Goal: Task Accomplishment & Management: Complete application form

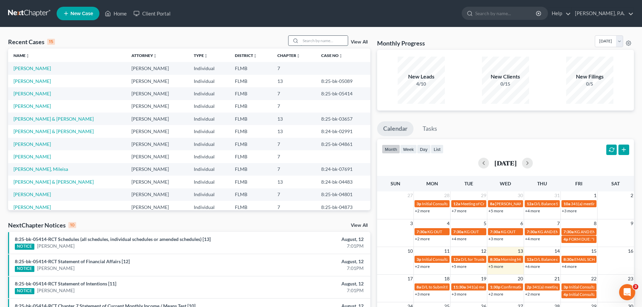
click at [328, 36] on input "search" at bounding box center [323, 41] width 47 height 10
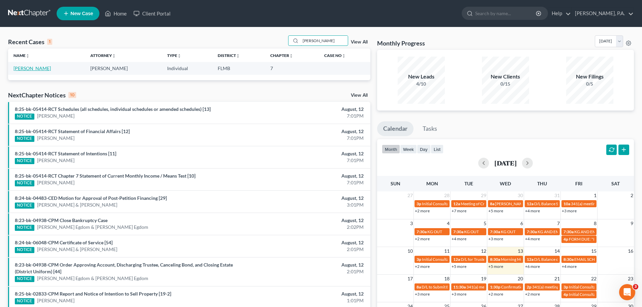
type input "[PERSON_NAME]"
click at [27, 68] on link "[PERSON_NAME]" at bounding box center [31, 68] width 37 height 6
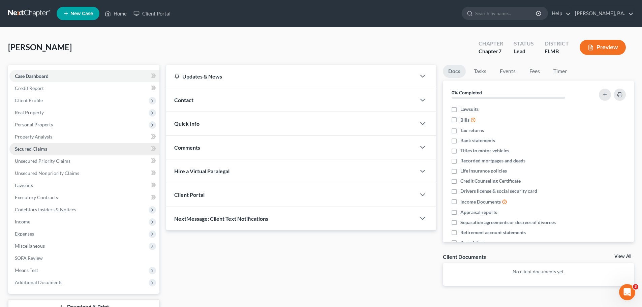
click at [66, 150] on link "Secured Claims" at bounding box center [84, 149] width 150 height 12
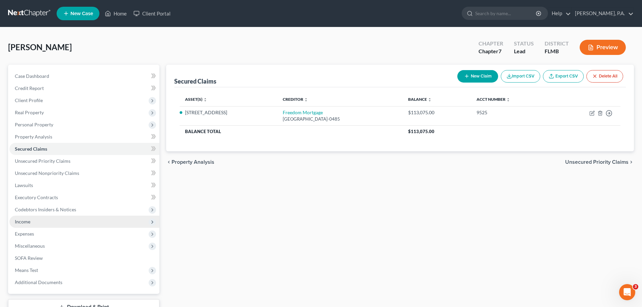
click at [46, 224] on span "Income" at bounding box center [84, 222] width 150 height 12
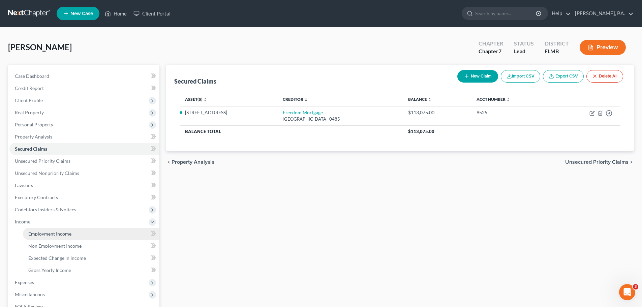
click at [58, 233] on span "Employment Income" at bounding box center [49, 234] width 43 height 6
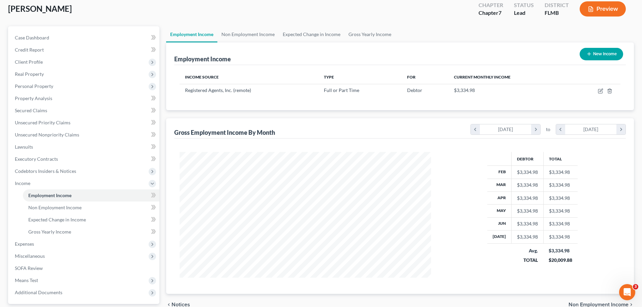
scroll to position [100, 0]
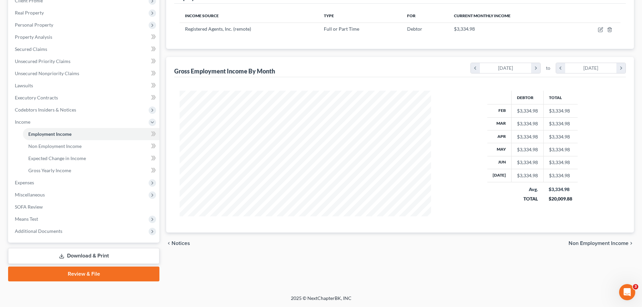
click at [610, 245] on span "Non Employment Income" at bounding box center [598, 243] width 60 height 5
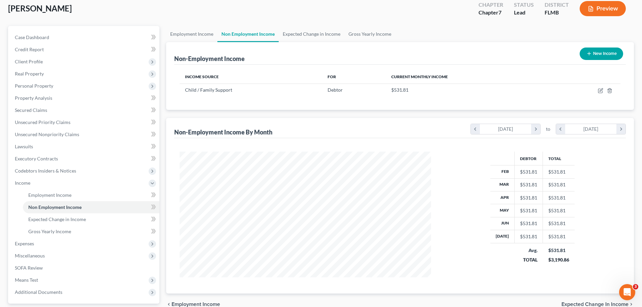
scroll to position [100, 0]
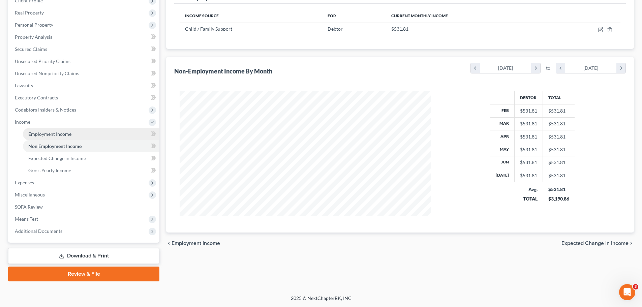
click at [94, 134] on link "Employment Income" at bounding box center [91, 134] width 136 height 12
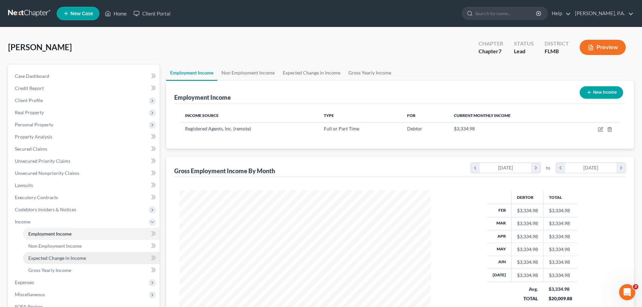
scroll to position [126, 265]
click at [84, 272] on link "Gross Yearly Income" at bounding box center [91, 270] width 136 height 12
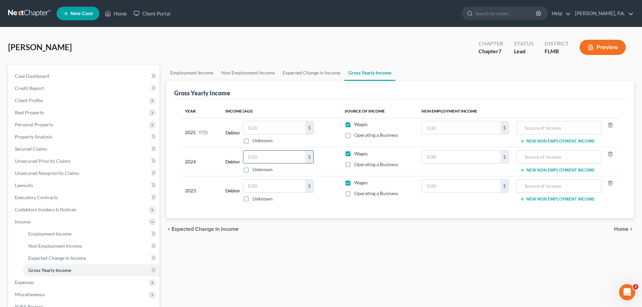
click at [269, 156] on input "text" at bounding box center [274, 157] width 62 height 13
type input "15,018.00"
click at [563, 158] on input "text" at bounding box center [558, 157] width 77 height 13
type input "Child Support"
click at [620, 230] on span "Home" at bounding box center [621, 228] width 14 height 5
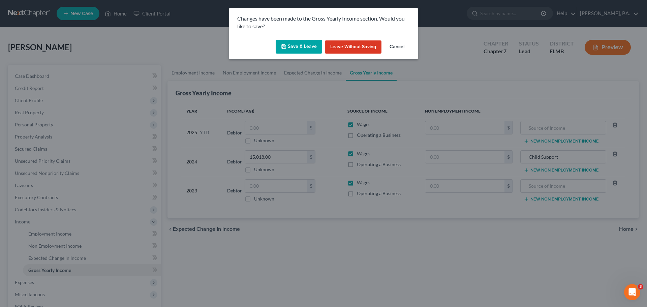
click at [291, 47] on button "Save & Leave" at bounding box center [299, 47] width 46 height 14
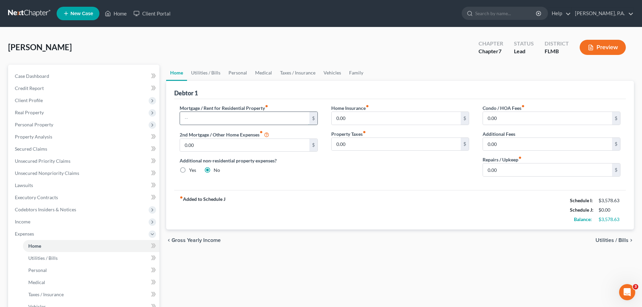
click at [246, 119] on input "text" at bounding box center [244, 118] width 129 height 13
type input "951.69"
click at [605, 238] on span "Utilities / Bills" at bounding box center [611, 239] width 33 height 5
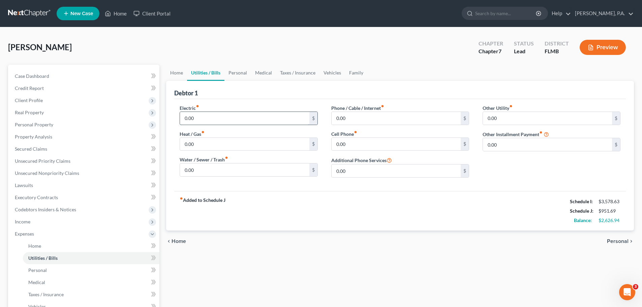
click at [250, 121] on input "0.00" at bounding box center [244, 118] width 129 height 13
type input "400.00"
click at [224, 176] on input "0.00" at bounding box center [244, 169] width 129 height 13
type input "180.00"
click at [385, 120] on input "0.00" at bounding box center [395, 118] width 129 height 13
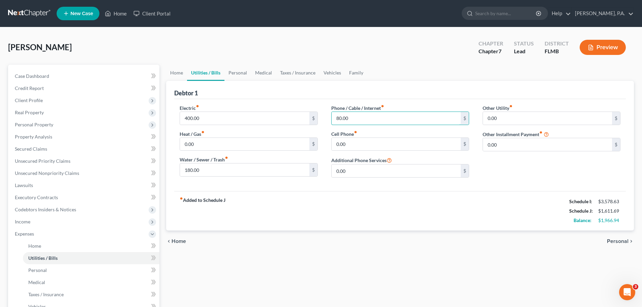
type input "80.00"
click at [611, 242] on span "Personal" at bounding box center [618, 241] width 22 height 5
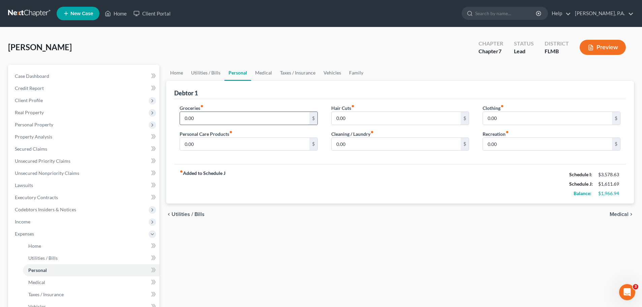
click at [259, 122] on input "0.00" at bounding box center [244, 118] width 129 height 13
type input "200.00"
click at [273, 145] on input "0.00" at bounding box center [244, 144] width 129 height 13
type input "50.00"
click at [624, 215] on span "Medical" at bounding box center [618, 214] width 19 height 5
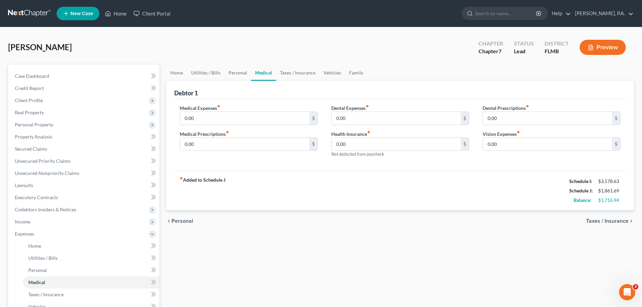
click at [615, 219] on span "Taxes / Insurance" at bounding box center [607, 220] width 42 height 5
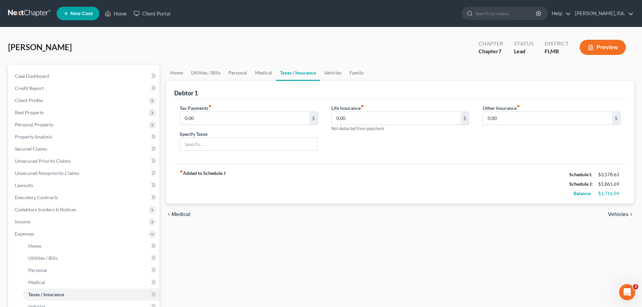
click at [617, 213] on span "Vehicles" at bounding box center [618, 214] width 21 height 5
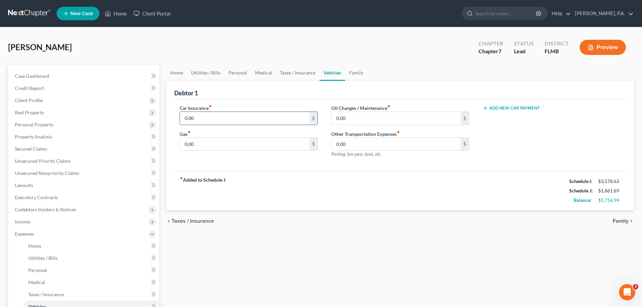
click at [252, 118] on input "0.00" at bounding box center [244, 118] width 129 height 13
type input "198.00"
click at [234, 147] on input "0.00" at bounding box center [244, 144] width 129 height 13
type input "100.00"
click at [616, 221] on span "Family" at bounding box center [620, 220] width 16 height 5
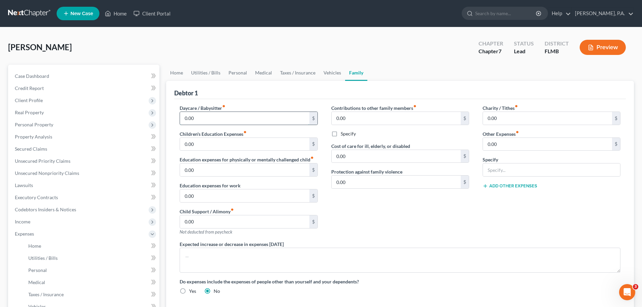
click at [277, 120] on input "0.00" at bounding box center [244, 118] width 129 height 13
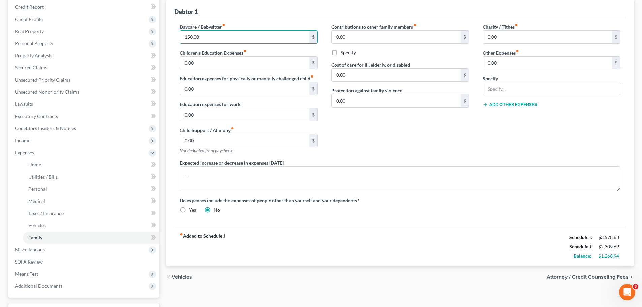
scroll to position [101, 0]
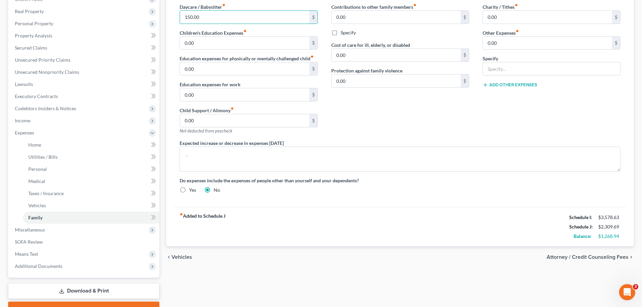
type input "150.00"
click at [613, 257] on span "Attorney / Credit Counseling Fees" at bounding box center [587, 256] width 82 height 5
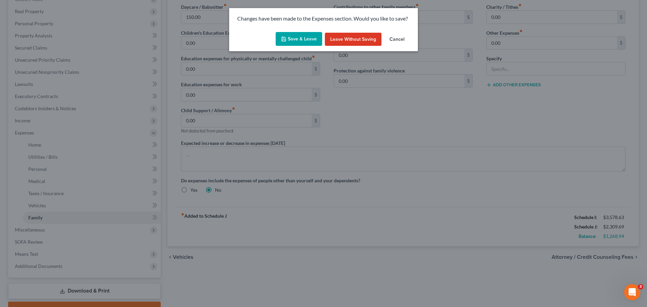
click at [298, 40] on button "Save & Leave" at bounding box center [299, 39] width 46 height 14
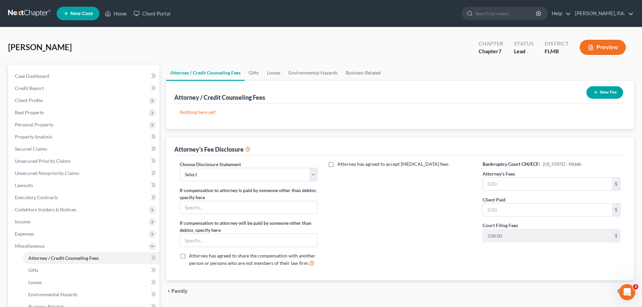
click at [610, 91] on button "New Fee" at bounding box center [604, 92] width 37 height 12
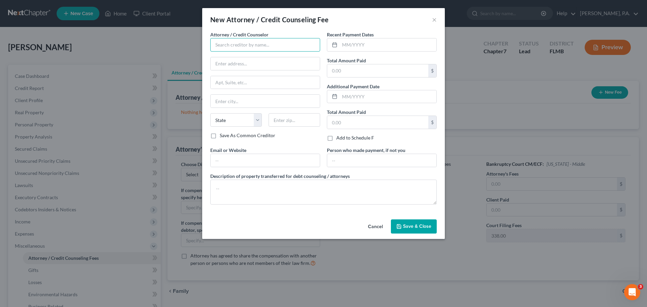
click at [287, 43] on input "text" at bounding box center [265, 44] width 110 height 13
type input "Summit Financial Education"
click at [260, 65] on input "text" at bounding box center [265, 63] width 109 height 13
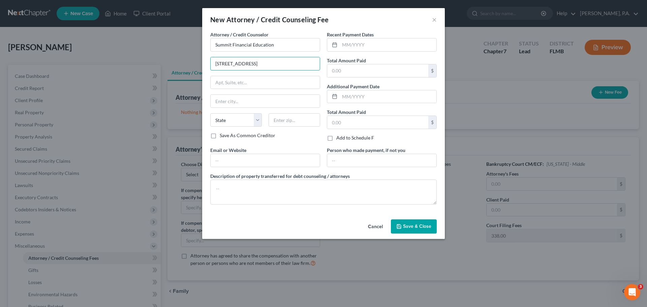
type input "[STREET_ADDRESS]"
type input "Tuscon"
select select "3"
type input "85712"
click at [410, 49] on input "text" at bounding box center [388, 44] width 97 height 13
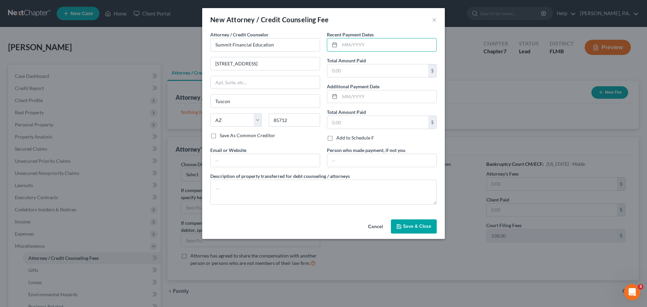
type input "[GEOGRAPHIC_DATA]"
type input "08/2025"
click at [380, 70] on input "text" at bounding box center [377, 70] width 101 height 13
type input "14.95"
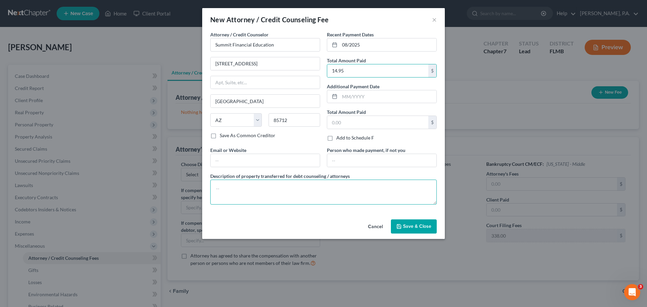
click at [386, 198] on textarea at bounding box center [323, 192] width 226 height 25
type textarea "Credit Counseling Course"
click at [416, 226] on span "Save & Close" at bounding box center [417, 226] width 28 height 6
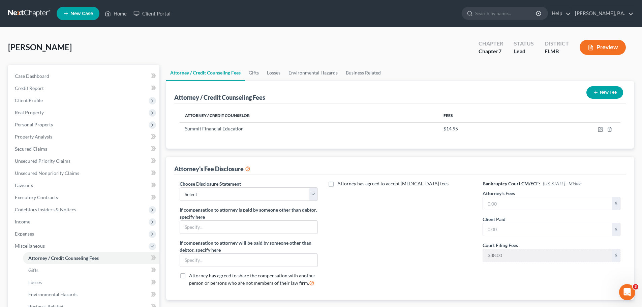
click at [613, 94] on button "New Fee" at bounding box center [604, 92] width 37 height 12
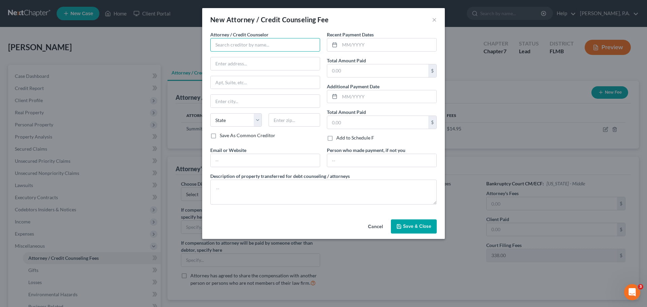
click at [252, 44] on input "text" at bounding box center [265, 44] width 110 height 13
click at [256, 59] on div "[PERSON_NAME], P.A." at bounding box center [251, 56] width 70 height 7
type input "[PERSON_NAME], P.A."
type input "PO Box 5074"
type input "Lakeland"
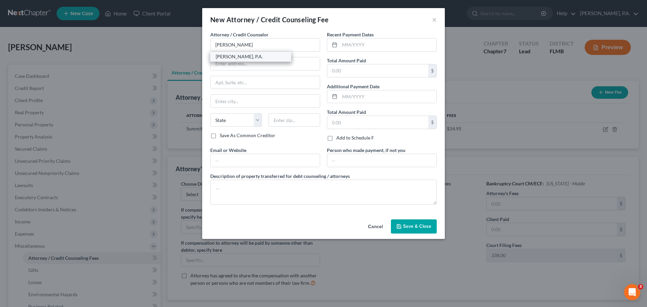
select select "9"
type input "33807-5074"
click at [362, 47] on input "text" at bounding box center [388, 44] width 97 height 13
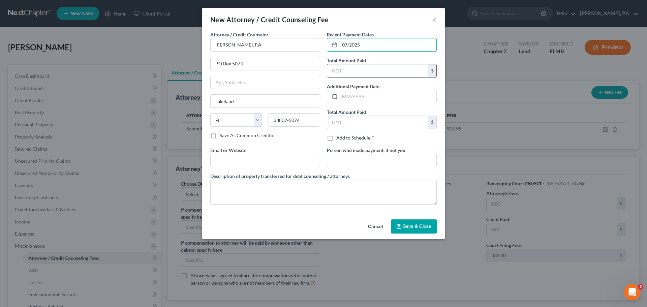
type input "07/2025"
click at [368, 71] on input "text" at bounding box center [377, 70] width 101 height 13
click at [367, 72] on input "383.00" at bounding box center [377, 70] width 101 height 13
drag, startPoint x: 367, startPoint y: 72, endPoint x: 327, endPoint y: 73, distance: 40.1
click at [327, 73] on div "383.00 $" at bounding box center [382, 70] width 110 height 13
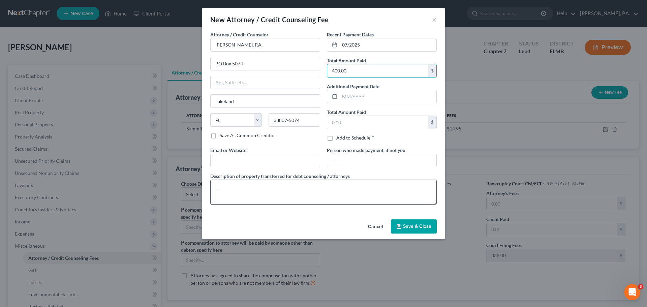
type input "400.00"
click at [317, 186] on textarea at bounding box center [323, 192] width 226 height 25
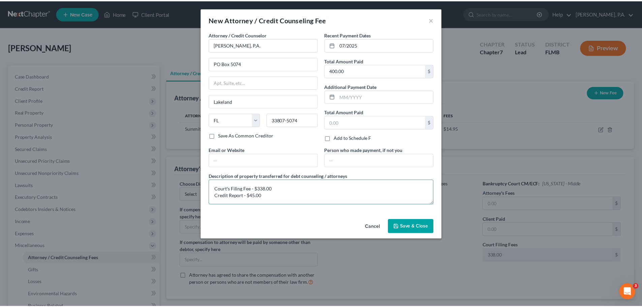
scroll to position [1, 0]
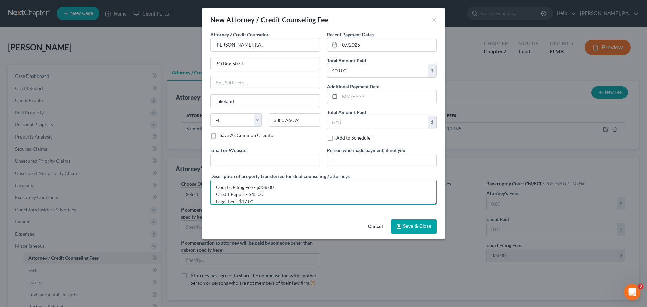
type textarea "Court's Filing Fee - $338.00 Credit Report - $45.00 Legal Fee - $17.00"
click at [413, 228] on span "Save & Close" at bounding box center [417, 226] width 28 height 6
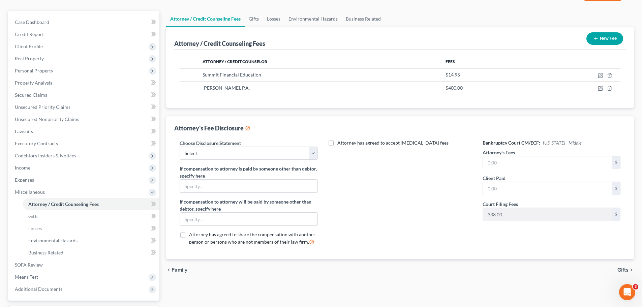
scroll to position [101, 0]
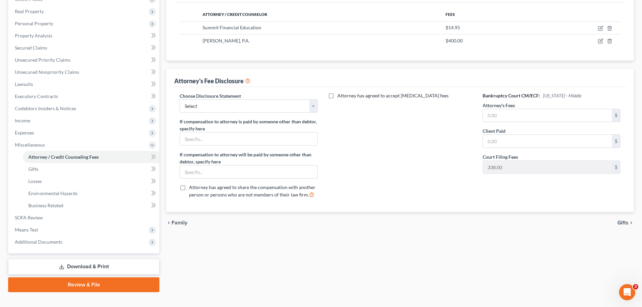
click at [623, 221] on span "Gifts" at bounding box center [622, 222] width 11 height 5
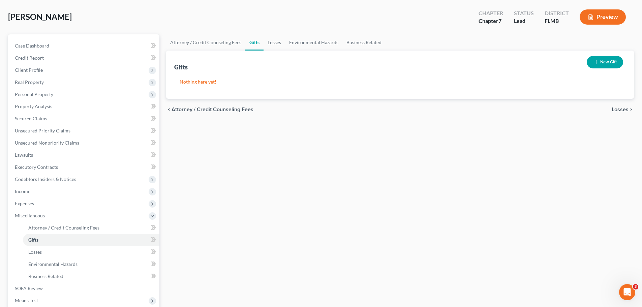
scroll to position [67, 0]
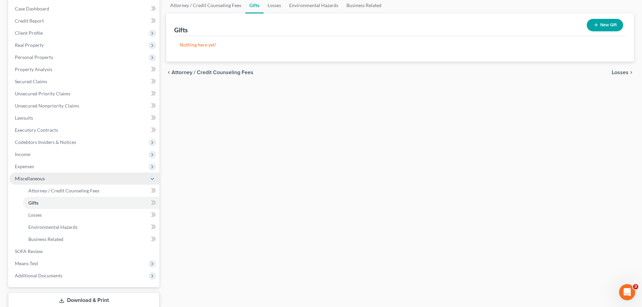
click at [65, 179] on span "Miscellaneous" at bounding box center [84, 178] width 150 height 12
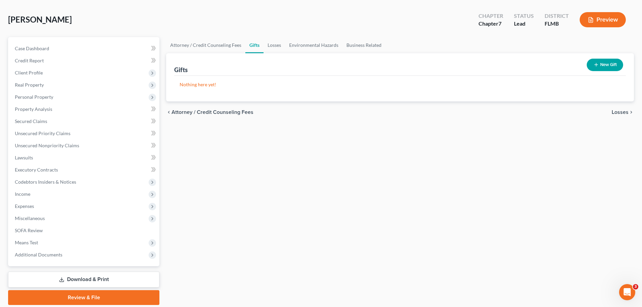
scroll to position [0, 0]
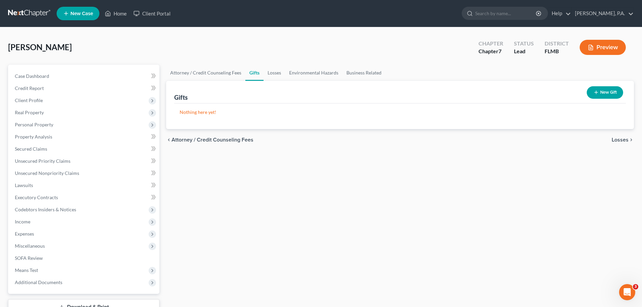
click at [620, 140] on span "Losses" at bounding box center [619, 139] width 17 height 5
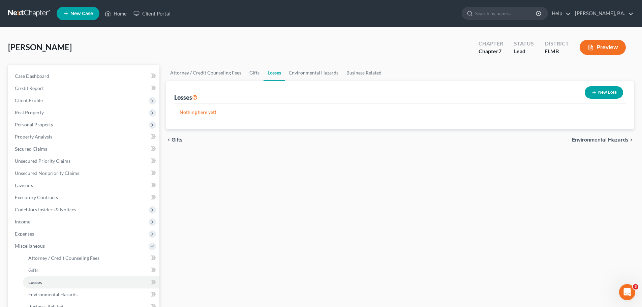
click at [620, 140] on span "Environmental Hazards" at bounding box center [600, 139] width 57 height 5
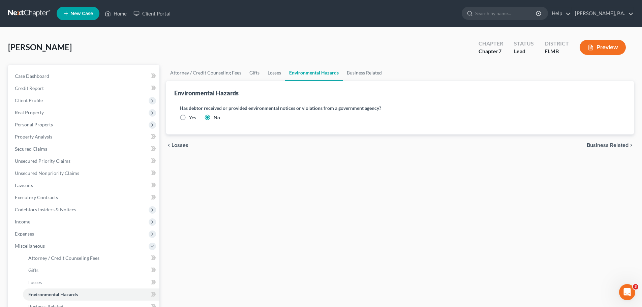
click at [620, 143] on span "Business Related" at bounding box center [608, 144] width 42 height 5
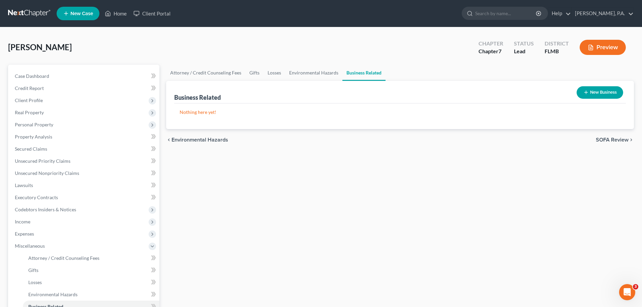
click at [619, 140] on span "SOFA Review" at bounding box center [612, 139] width 33 height 5
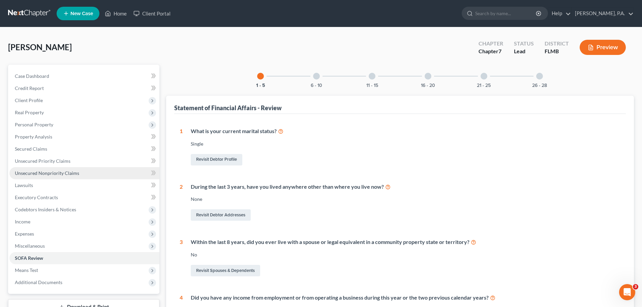
click at [52, 173] on span "Unsecured Nonpriority Claims" at bounding box center [47, 173] width 64 height 6
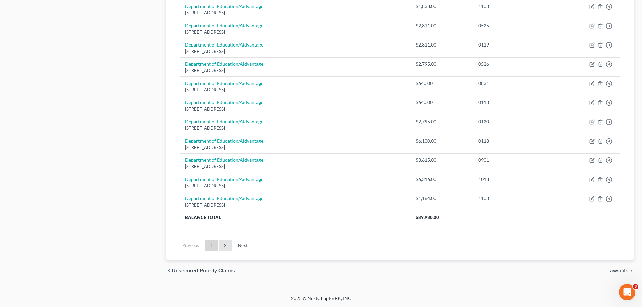
click at [223, 243] on link "2" at bounding box center [225, 245] width 13 height 11
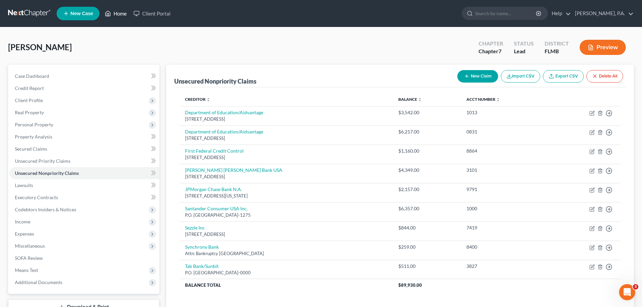
click at [121, 13] on link "Home" at bounding box center [115, 13] width 29 height 12
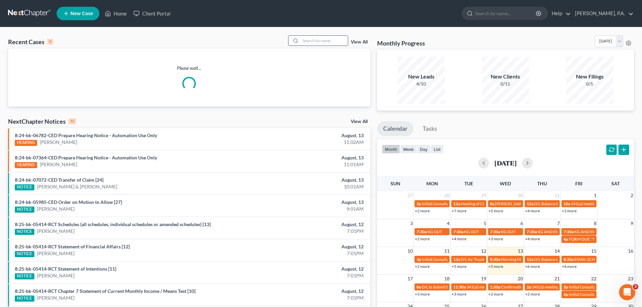
click at [315, 38] on input "search" at bounding box center [323, 41] width 47 height 10
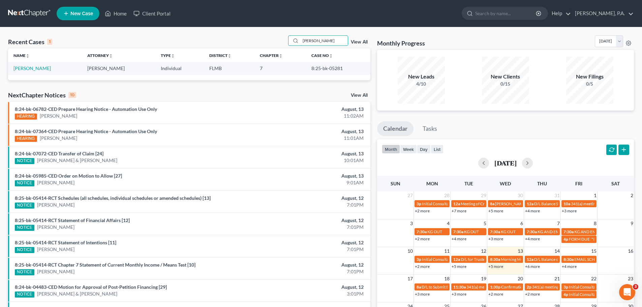
type input "[PERSON_NAME]"
click at [42, 65] on td "[PERSON_NAME]" at bounding box center [45, 68] width 74 height 12
click at [42, 71] on link "[PERSON_NAME]" at bounding box center [31, 68] width 37 height 6
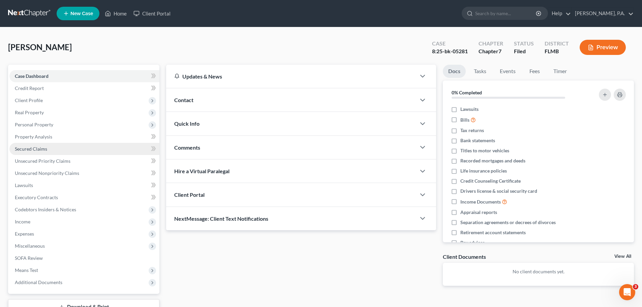
click at [86, 148] on link "Secured Claims" at bounding box center [84, 149] width 150 height 12
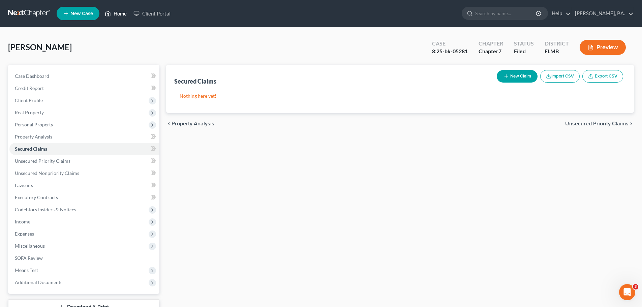
click at [119, 12] on link "Home" at bounding box center [115, 13] width 29 height 12
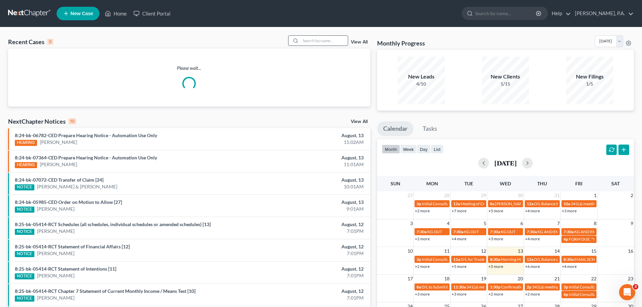
click at [339, 43] on input "search" at bounding box center [323, 41] width 47 height 10
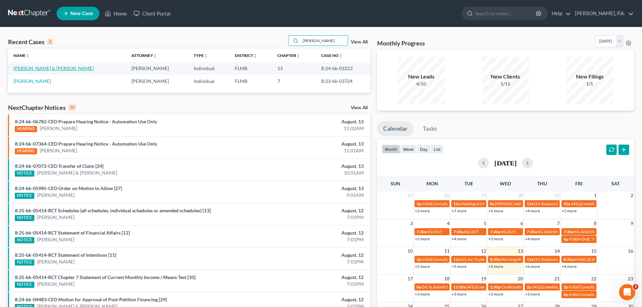
type input "[PERSON_NAME]"
click at [71, 70] on link "[PERSON_NAME] & [PERSON_NAME]" at bounding box center [53, 68] width 80 height 6
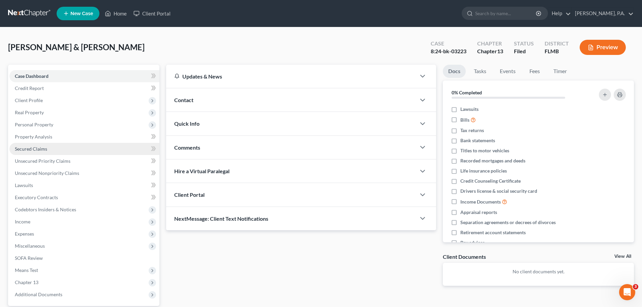
click at [97, 151] on link "Secured Claims" at bounding box center [84, 149] width 150 height 12
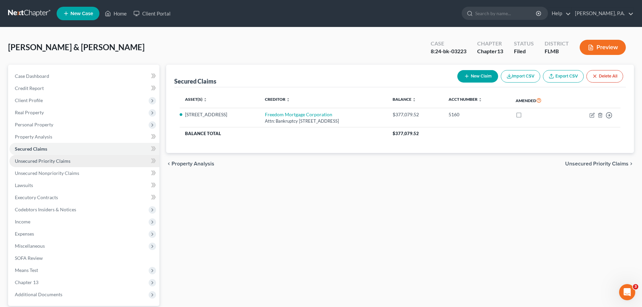
click at [84, 160] on link "Unsecured Priority Claims" at bounding box center [84, 161] width 150 height 12
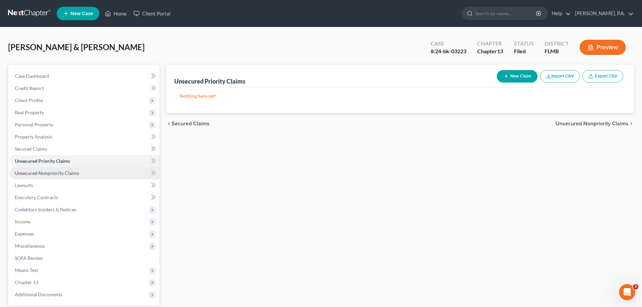
click at [83, 173] on link "Unsecured Nonpriority Claims" at bounding box center [84, 173] width 150 height 12
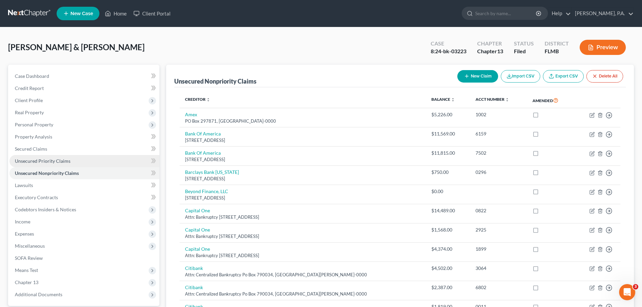
click at [82, 158] on link "Unsecured Priority Claims" at bounding box center [84, 161] width 150 height 12
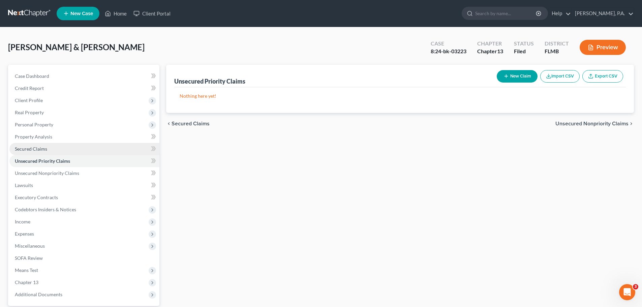
click at [81, 153] on link "Secured Claims" at bounding box center [84, 149] width 150 height 12
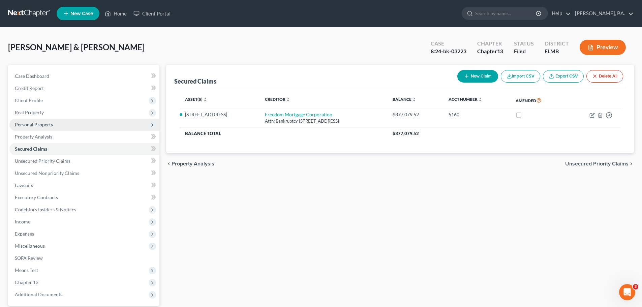
click at [73, 124] on span "Personal Property" at bounding box center [84, 125] width 150 height 12
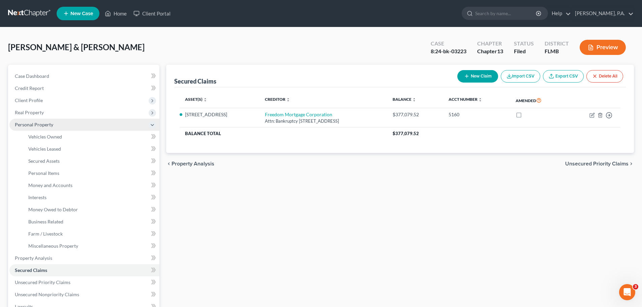
click at [61, 128] on span "Personal Property" at bounding box center [84, 125] width 150 height 12
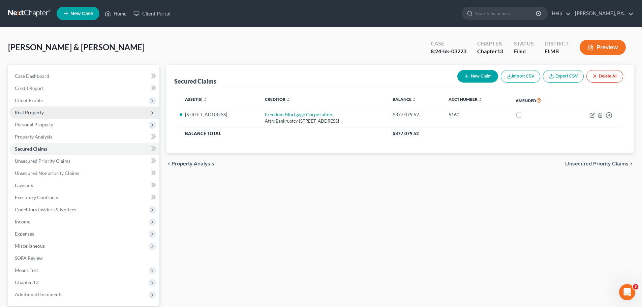
click at [61, 114] on span "Real Property" at bounding box center [84, 112] width 150 height 12
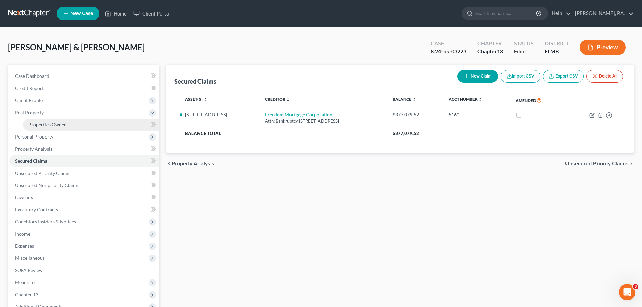
click at [61, 122] on span "Properties Owned" at bounding box center [47, 125] width 38 height 6
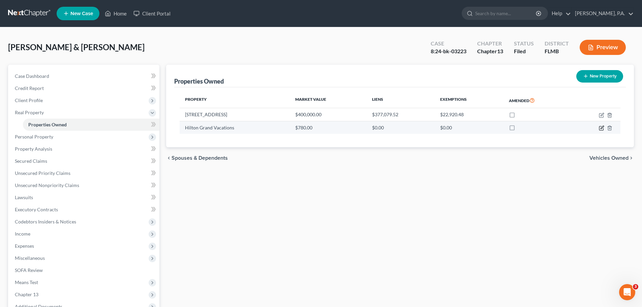
click at [599, 127] on icon "button" at bounding box center [601, 128] width 4 height 4
select select "9"
select select "52"
select select "2"
select select "0"
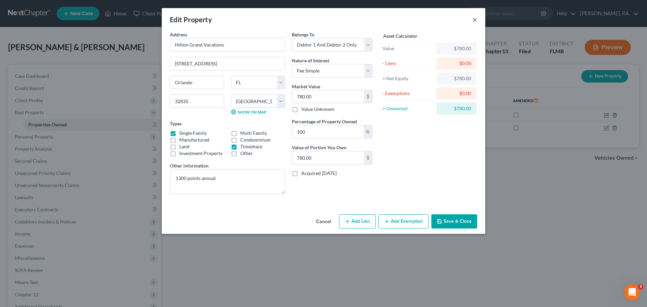
drag, startPoint x: 474, startPoint y: 22, endPoint x: 471, endPoint y: 27, distance: 6.5
click at [474, 22] on button "×" at bounding box center [474, 19] width 5 height 8
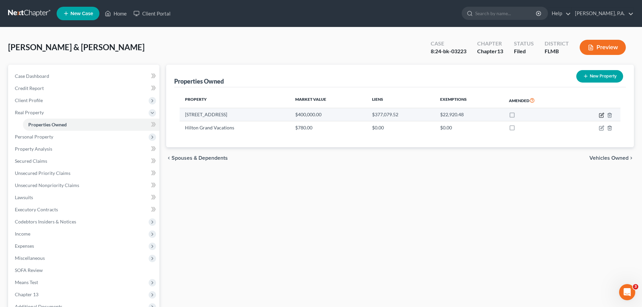
click at [600, 114] on icon "button" at bounding box center [601, 115] width 5 height 5
select select "9"
select select "52"
select select "2"
select select "1"
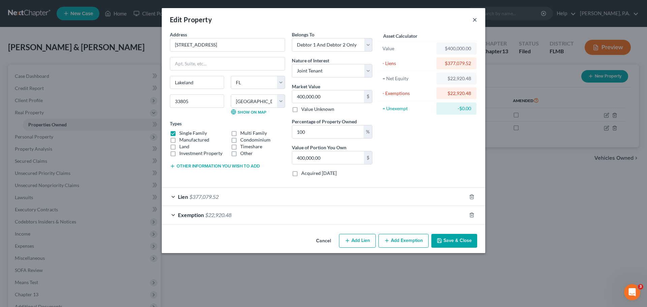
click at [474, 20] on button "×" at bounding box center [474, 19] width 5 height 8
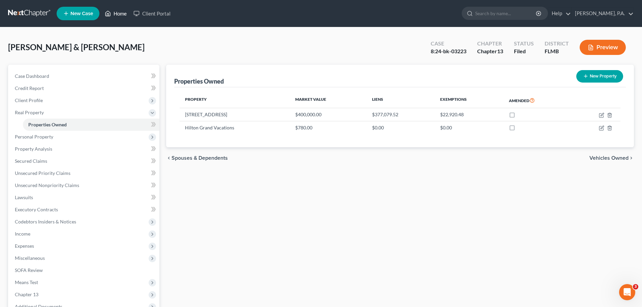
click at [117, 14] on link "Home" at bounding box center [115, 13] width 29 height 12
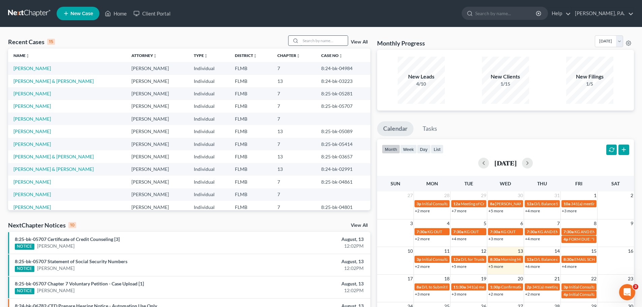
click at [308, 41] on input "search" at bounding box center [323, 41] width 47 height 10
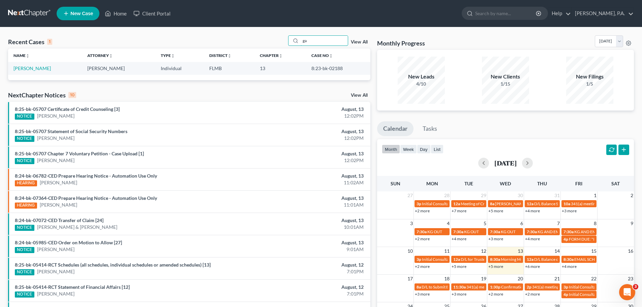
type input "g"
click at [116, 11] on link "Home" at bounding box center [115, 13] width 29 height 12
